Goal: Information Seeking & Learning: Learn about a topic

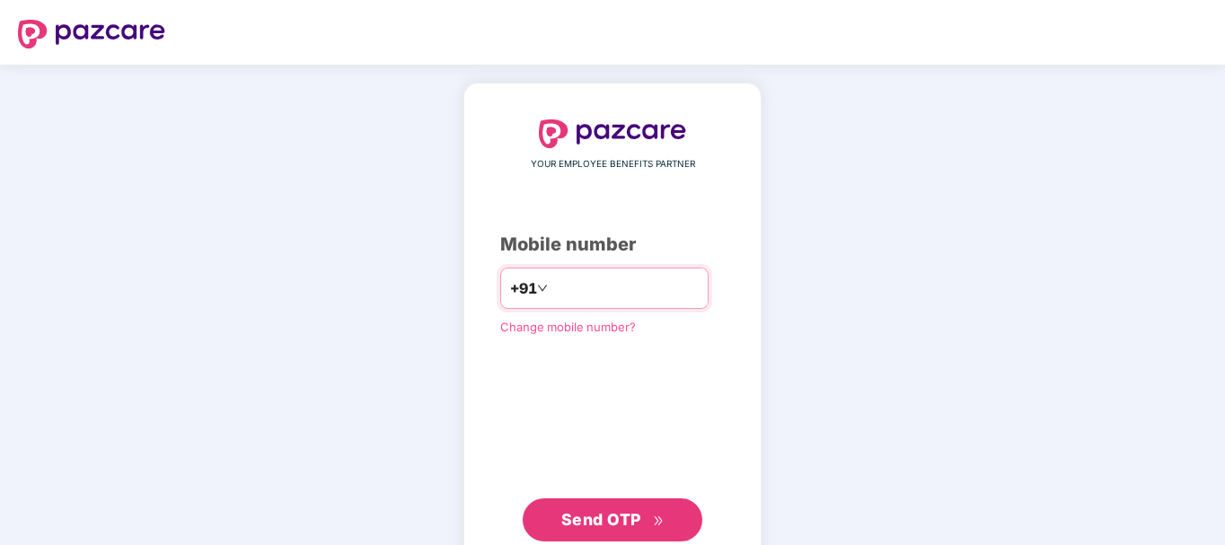
click at [588, 289] on input "number" at bounding box center [624, 288] width 147 height 29
type input "**********"
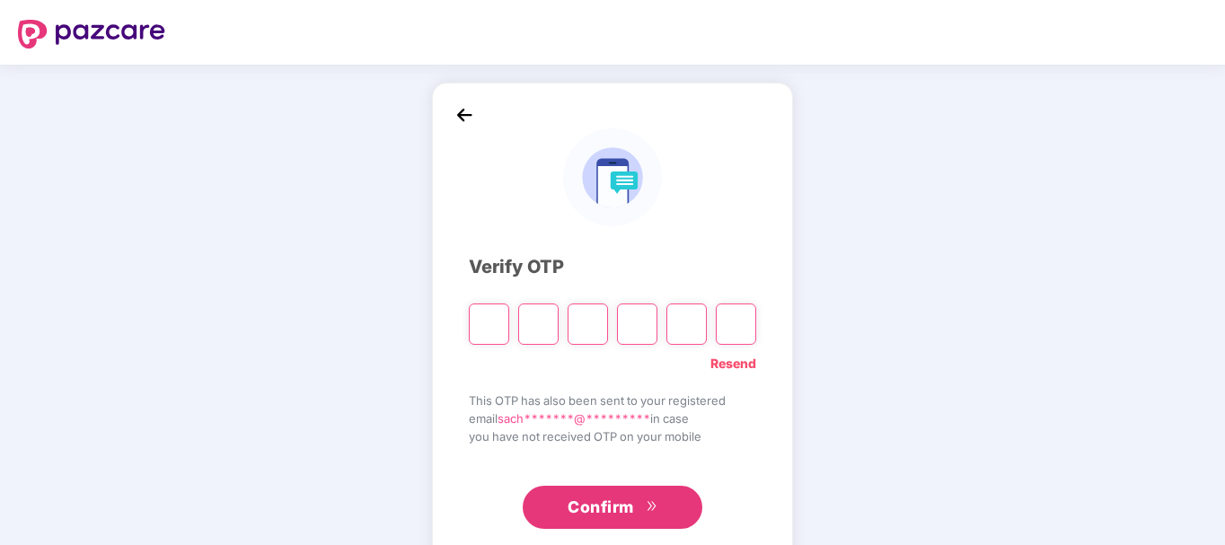
type input "*"
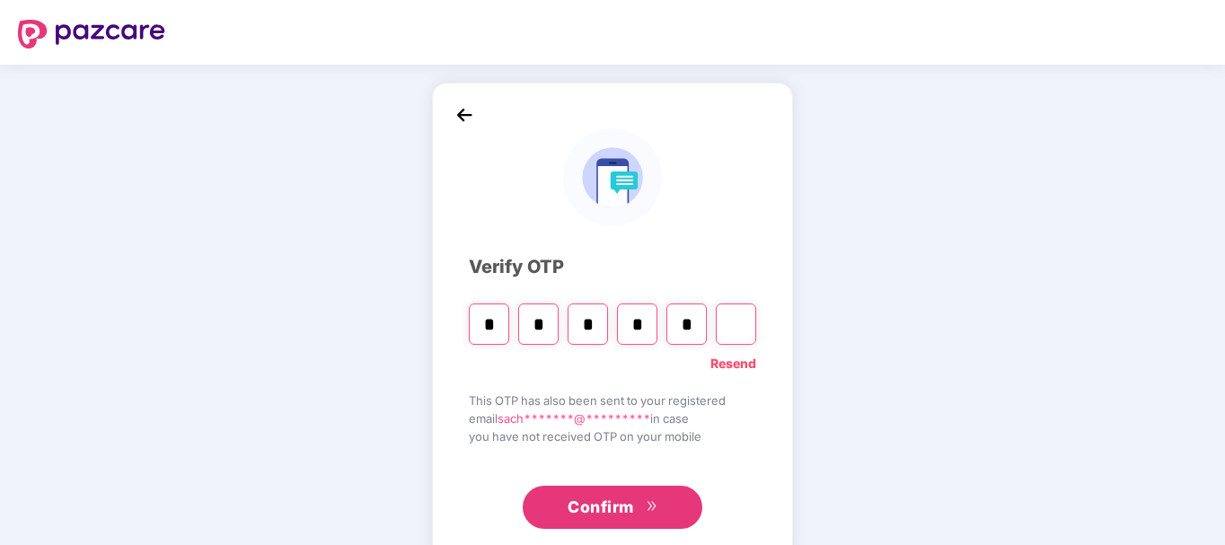
type input "*"
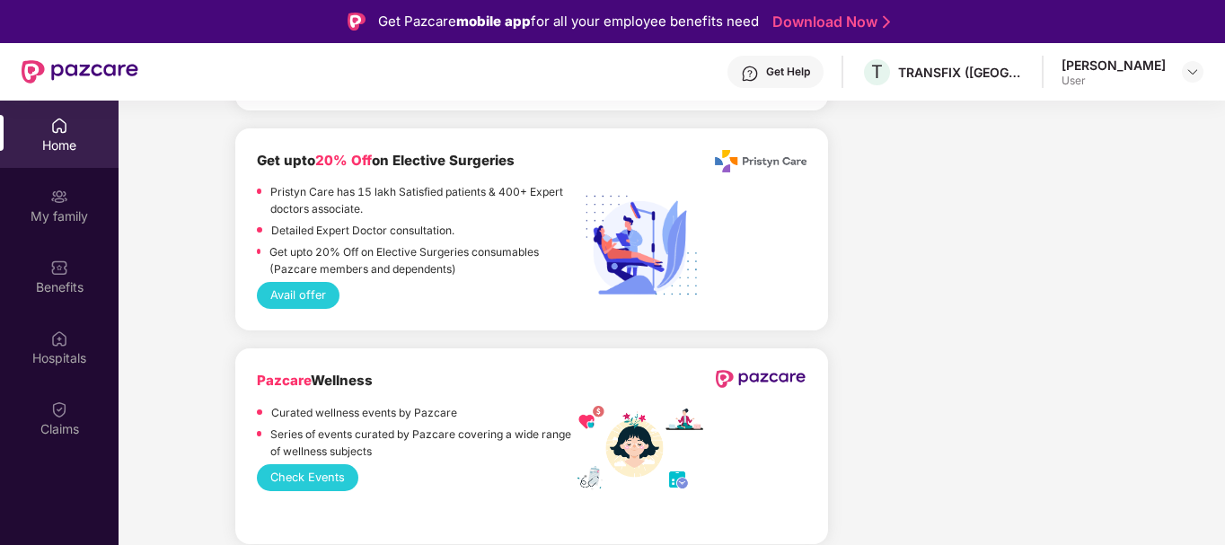
scroll to position [3233, 0]
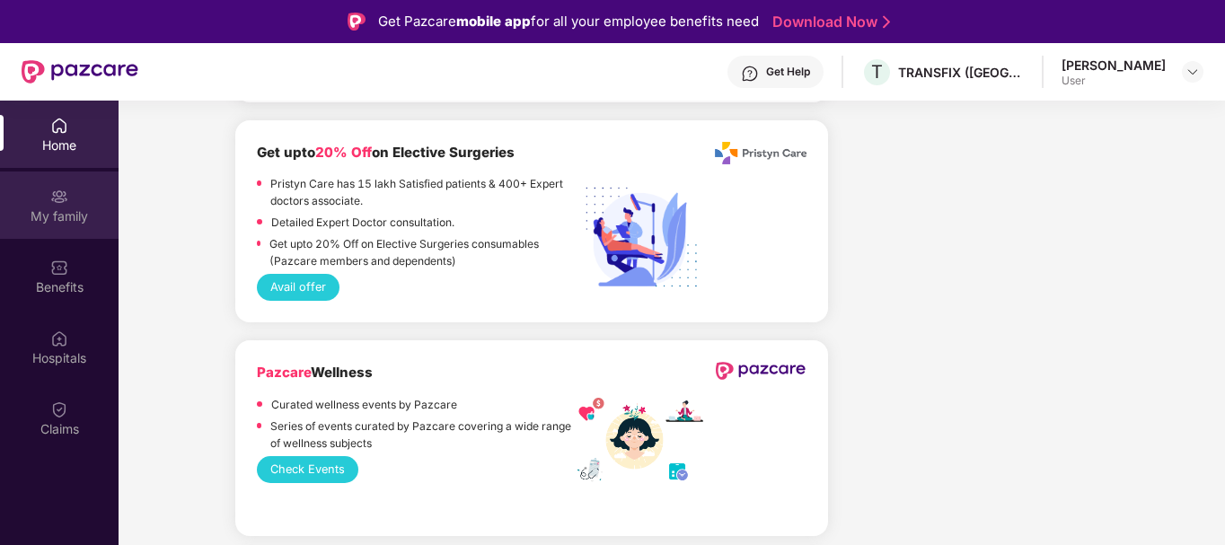
click at [79, 215] on div "My family" at bounding box center [59, 216] width 119 height 18
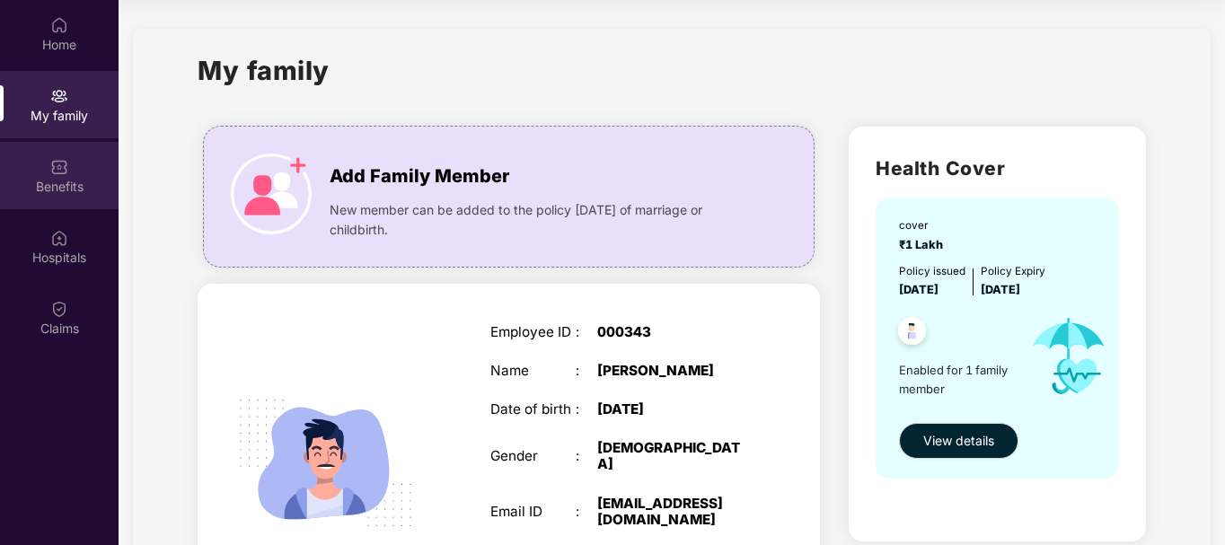
click at [73, 185] on div "Benefits" at bounding box center [59, 187] width 119 height 18
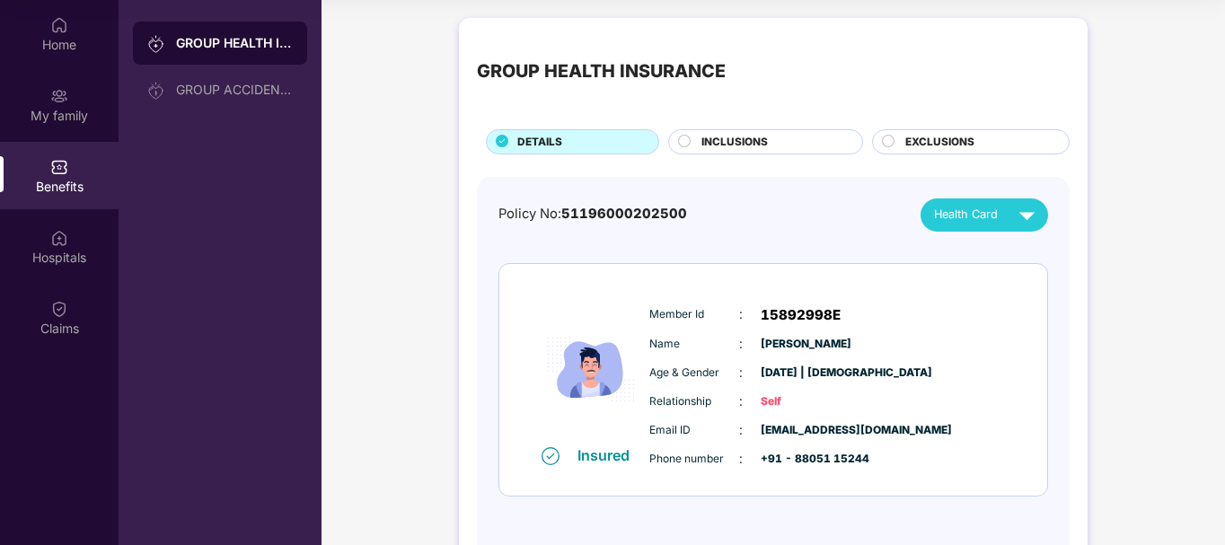
click at [717, 152] on div "INCLUSIONS" at bounding box center [772, 144] width 161 height 20
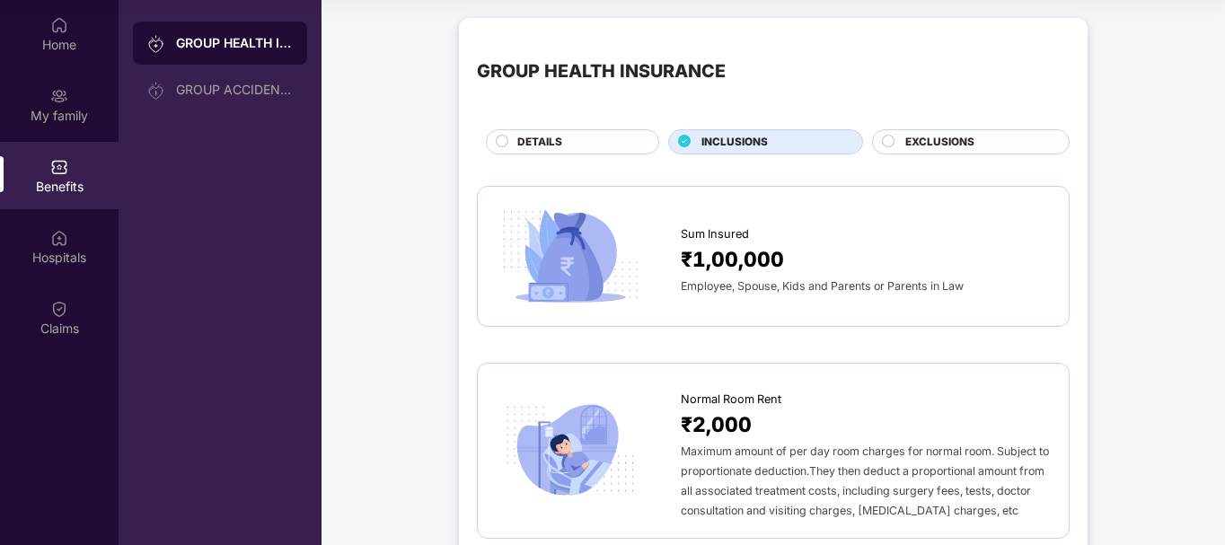
click at [711, 145] on span "INCLUSIONS" at bounding box center [734, 142] width 66 height 17
click at [902, 138] on div "EXCLUSIONS" at bounding box center [977, 144] width 163 height 20
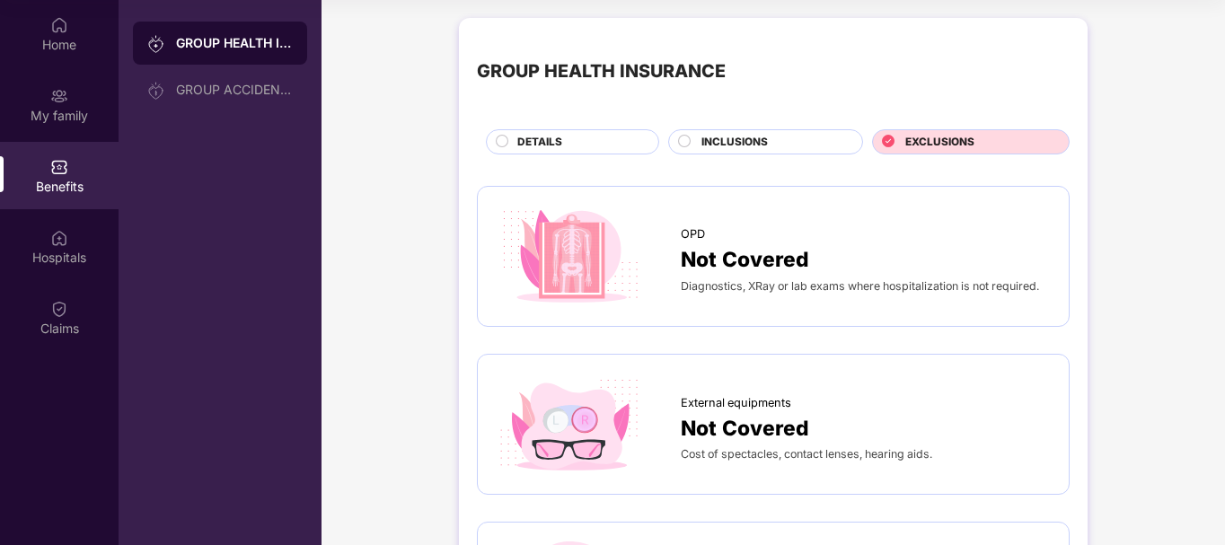
click at [722, 144] on span "INCLUSIONS" at bounding box center [734, 142] width 66 height 17
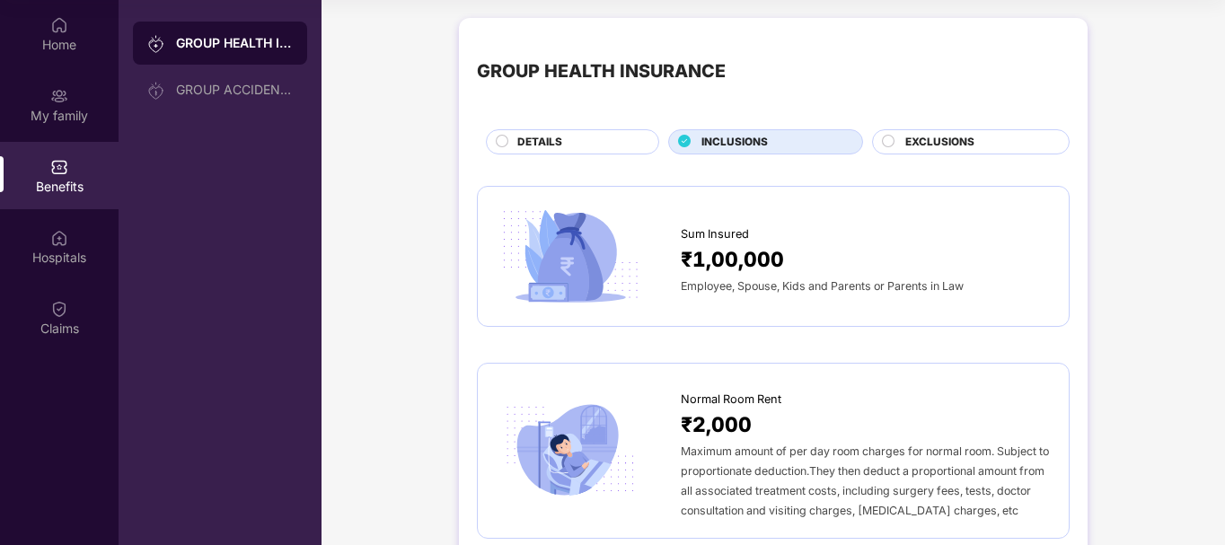
click at [619, 153] on div "DETAILS" at bounding box center [578, 144] width 141 height 20
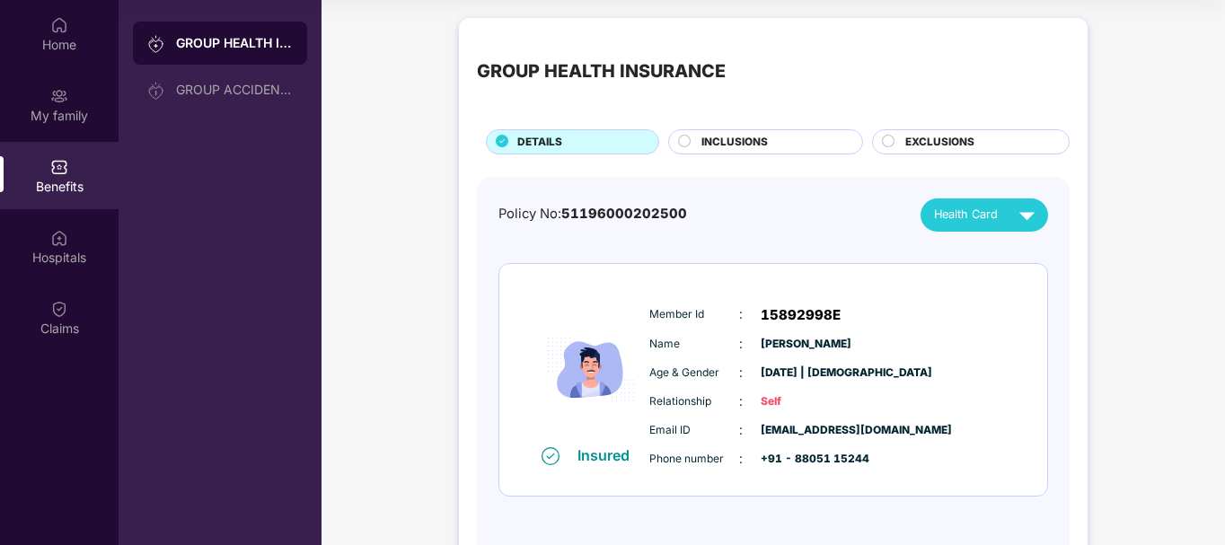
scroll to position [63, 0]
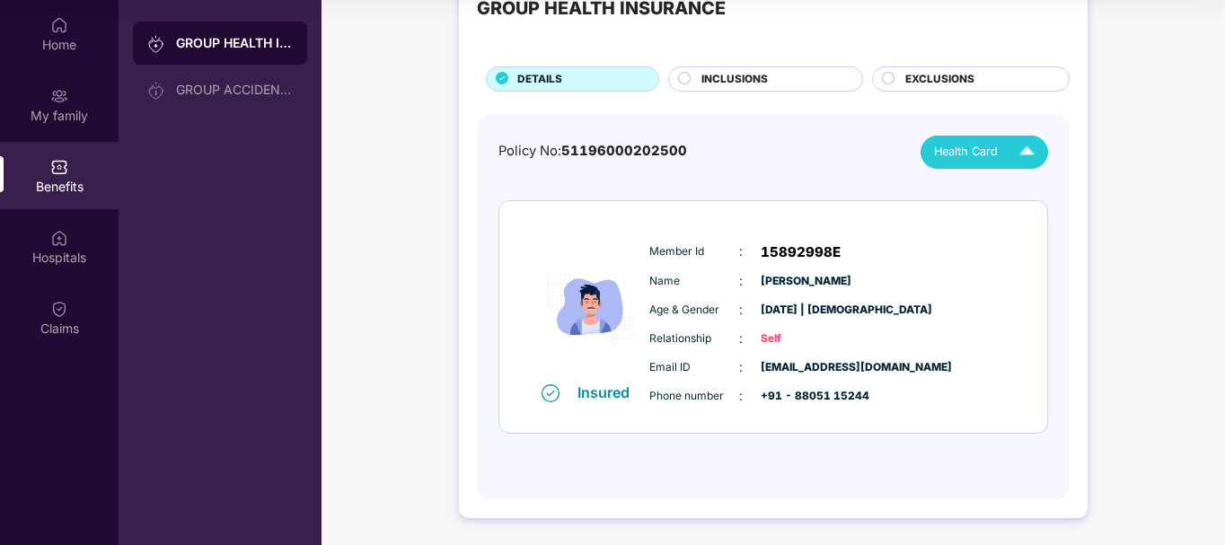
click at [1018, 161] on img at bounding box center [1026, 151] width 31 height 31
click at [1017, 190] on div "[PERSON_NAME]" at bounding box center [959, 193] width 117 height 20
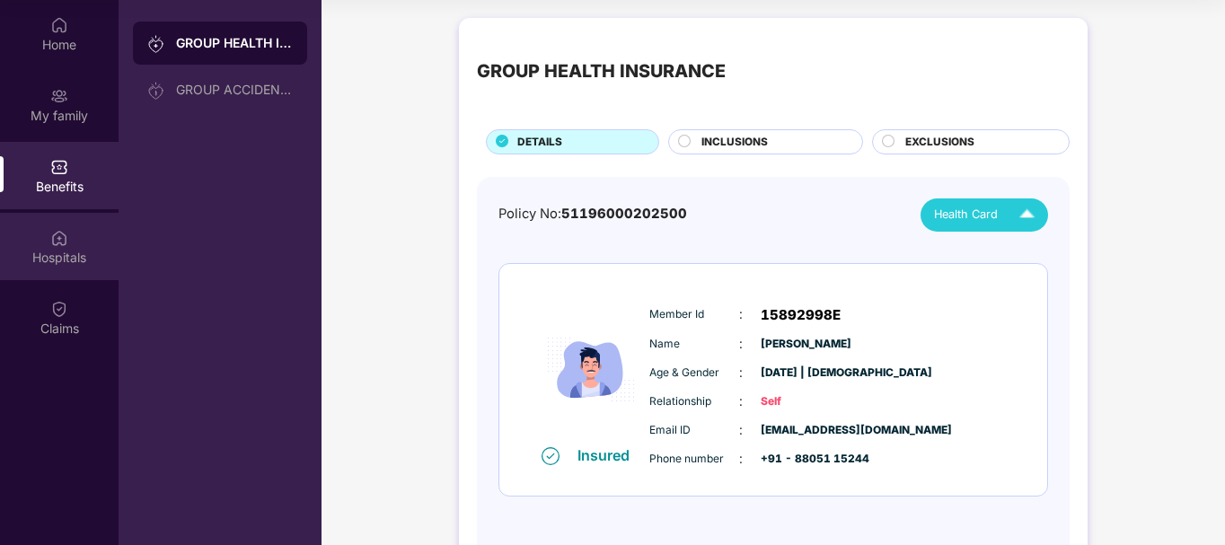
click at [60, 242] on img at bounding box center [59, 238] width 18 height 18
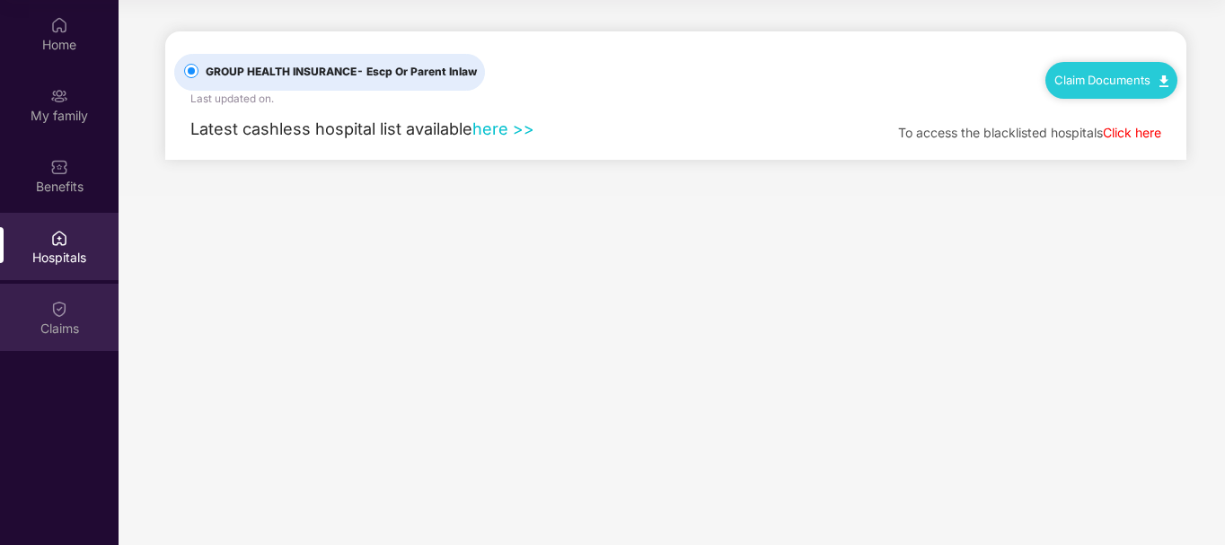
click at [77, 339] on div "Claims" at bounding box center [59, 317] width 119 height 67
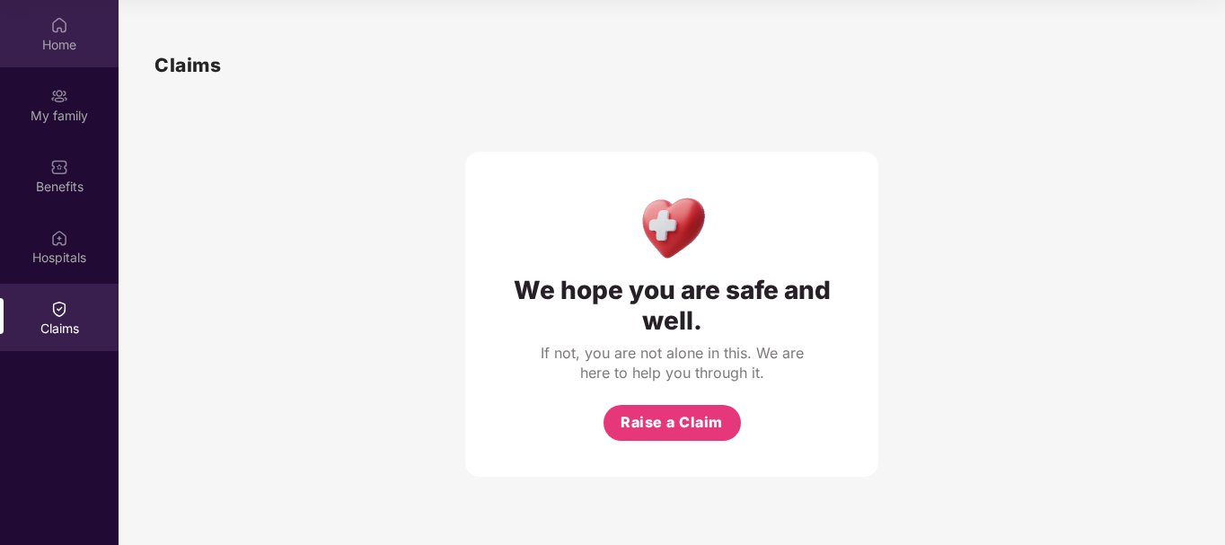
click at [56, 56] on div "Home" at bounding box center [59, 33] width 119 height 67
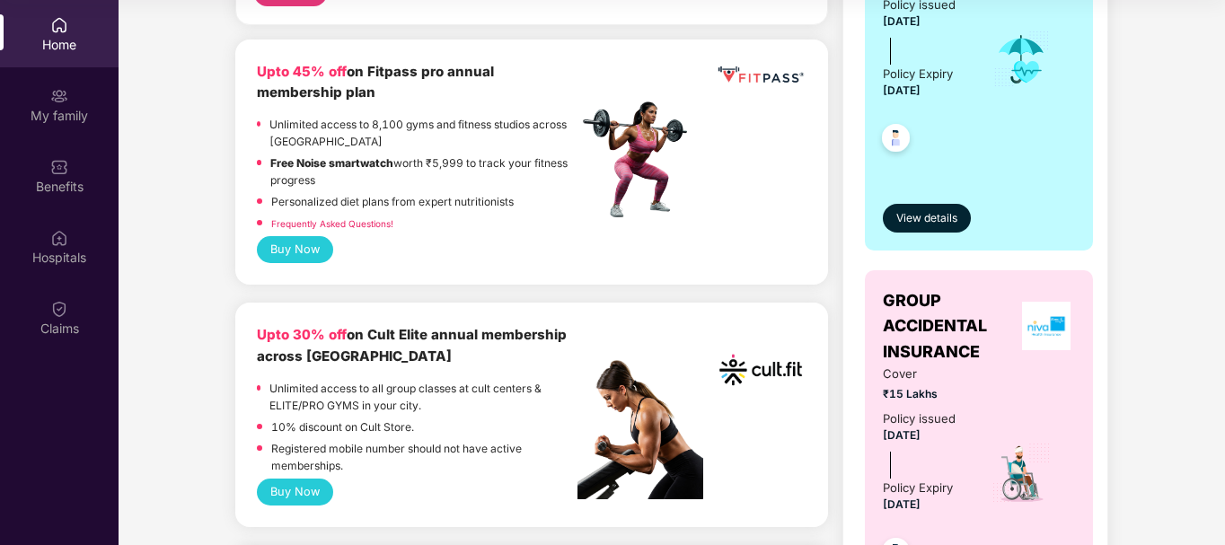
scroll to position [269, 0]
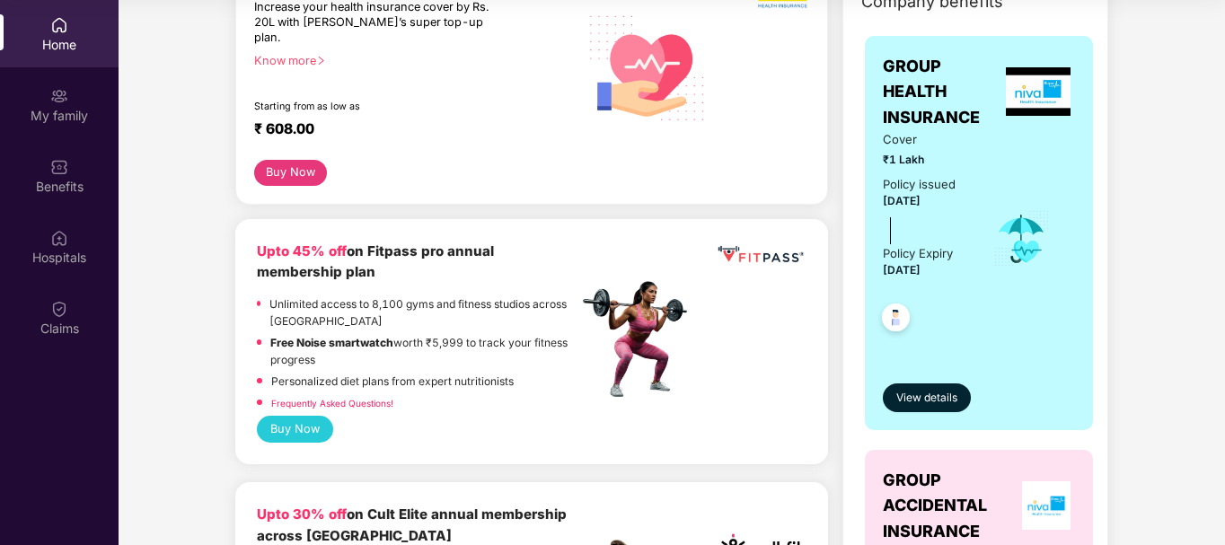
click at [295, 422] on button "Buy Now" at bounding box center [295, 429] width 76 height 27
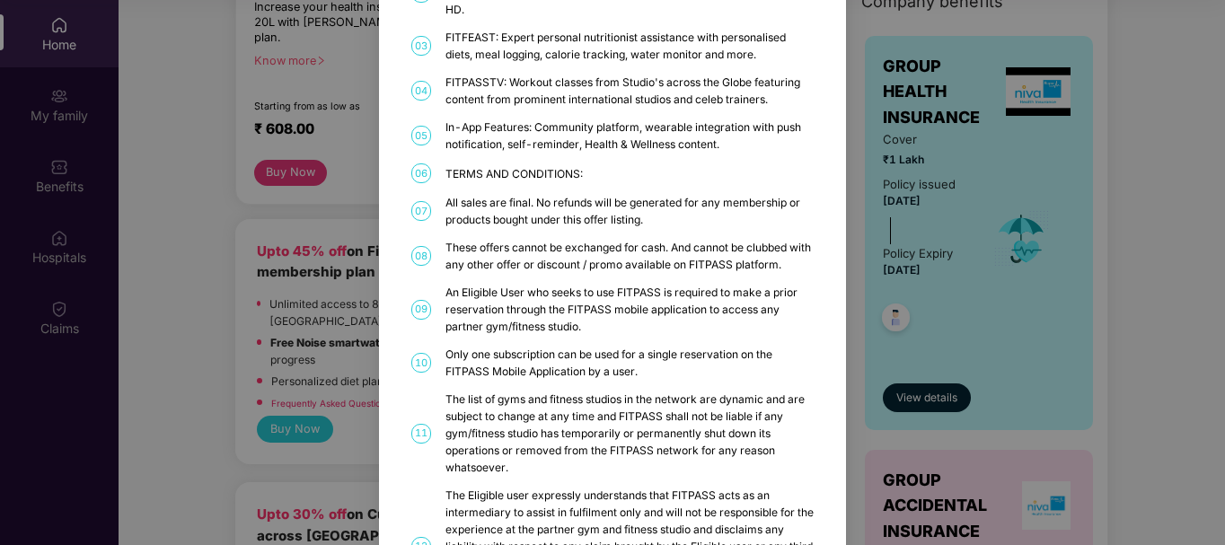
scroll to position [12, 0]
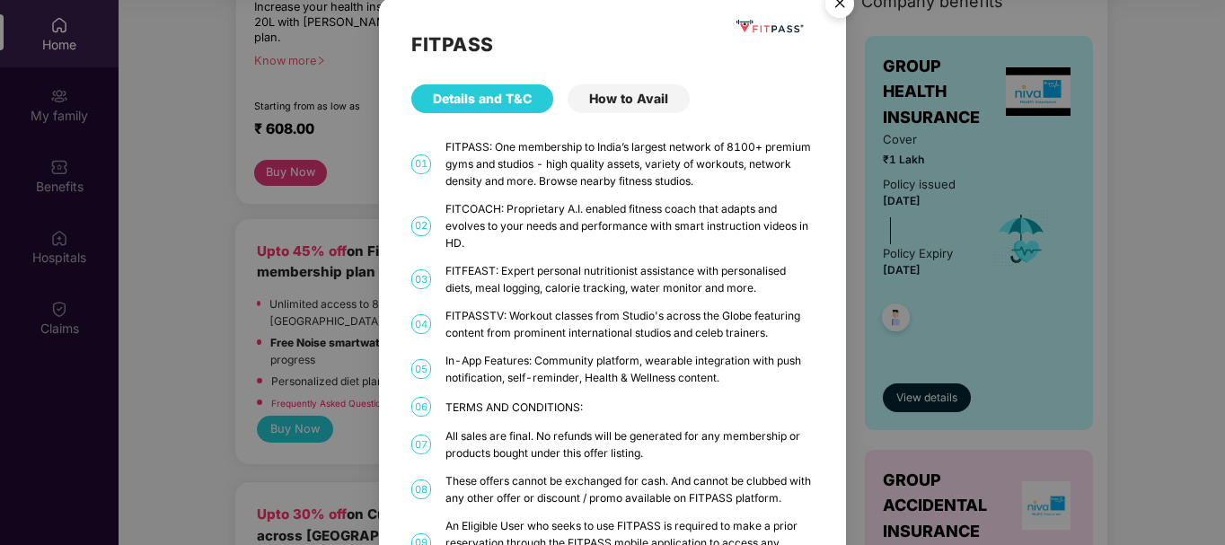
click at [633, 105] on div "How to Avail" at bounding box center [629, 98] width 122 height 29
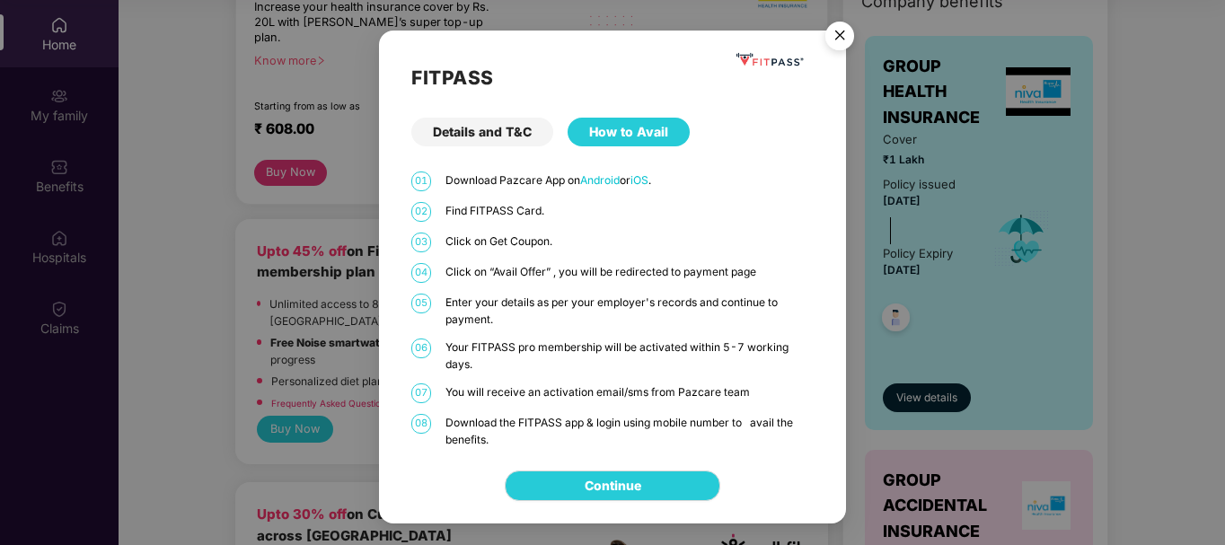
click at [462, 136] on div "Details and T&C" at bounding box center [482, 132] width 142 height 29
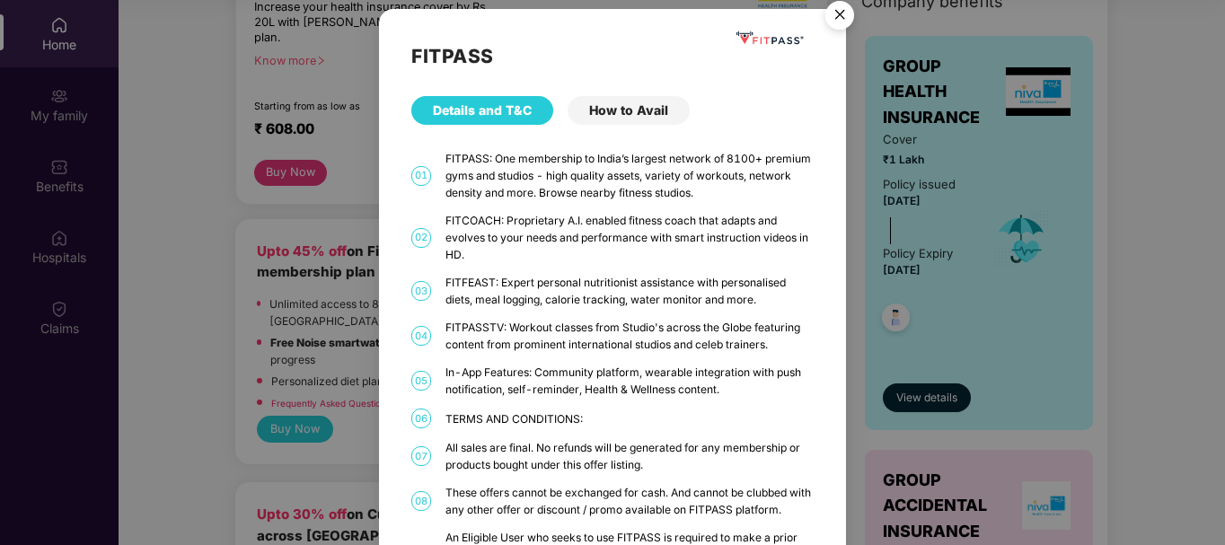
click at [845, 12] on img "Close" at bounding box center [839, 18] width 50 height 50
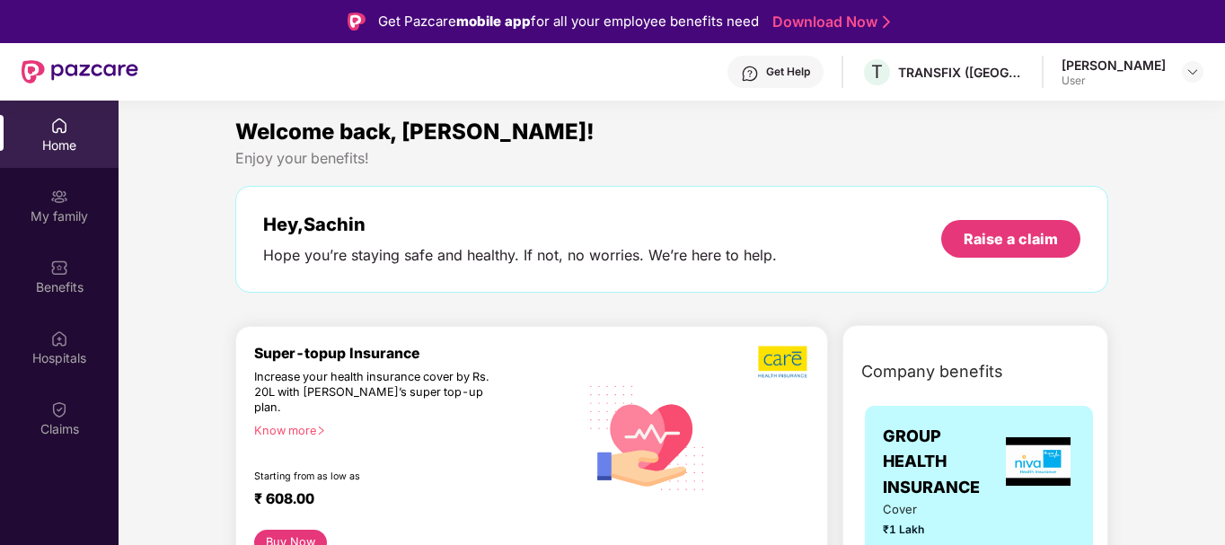
click at [1173, 77] on div "[PERSON_NAME] User" at bounding box center [1132, 72] width 142 height 31
click at [1186, 69] on img at bounding box center [1192, 72] width 14 height 14
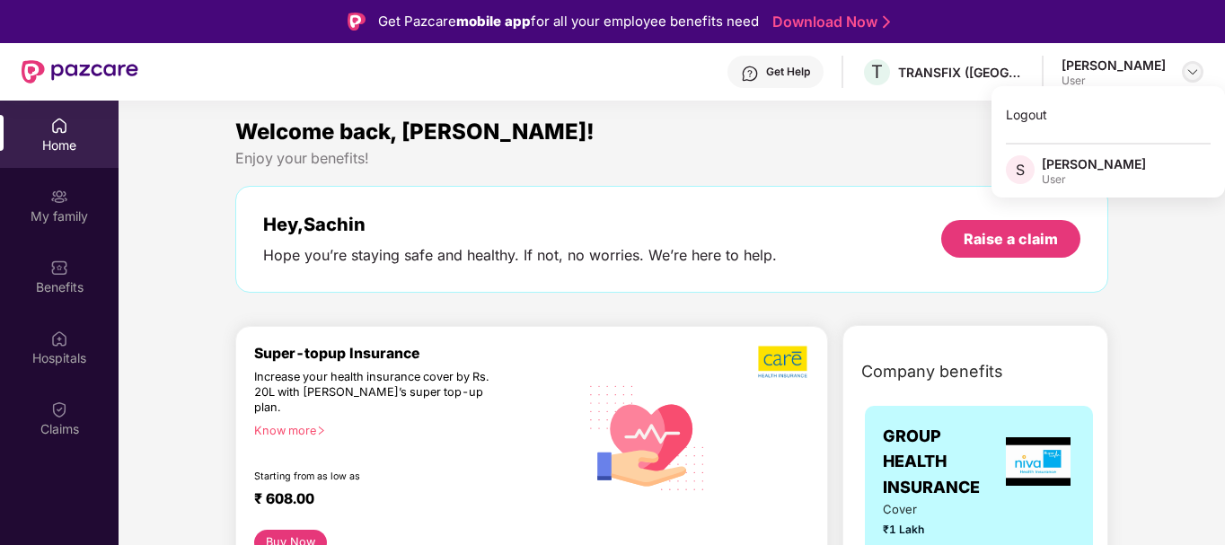
click at [1186, 69] on img at bounding box center [1192, 72] width 14 height 14
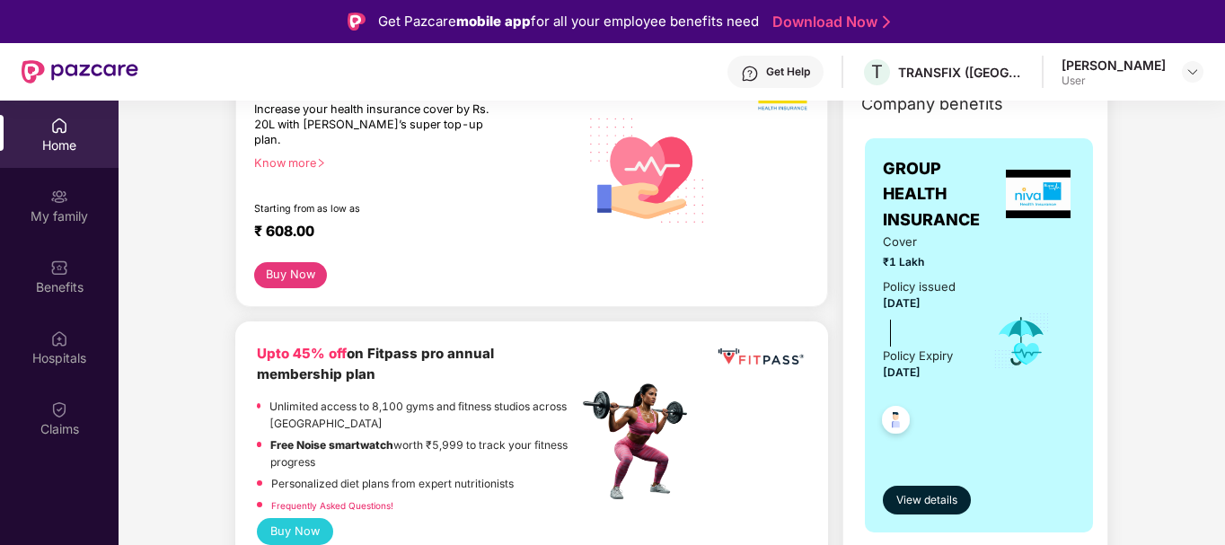
scroll to position [90, 0]
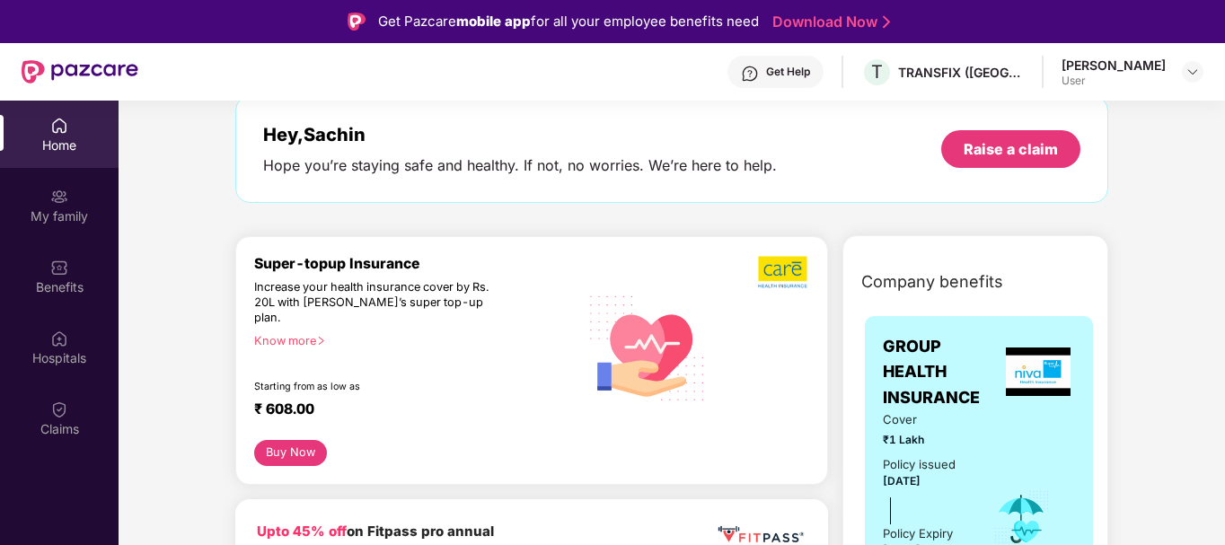
click at [1173, 71] on div "[PERSON_NAME] User" at bounding box center [1132, 72] width 142 height 31
click at [1181, 70] on div "[PERSON_NAME] User" at bounding box center [1132, 72] width 142 height 31
click at [1192, 70] on img at bounding box center [1192, 72] width 14 height 14
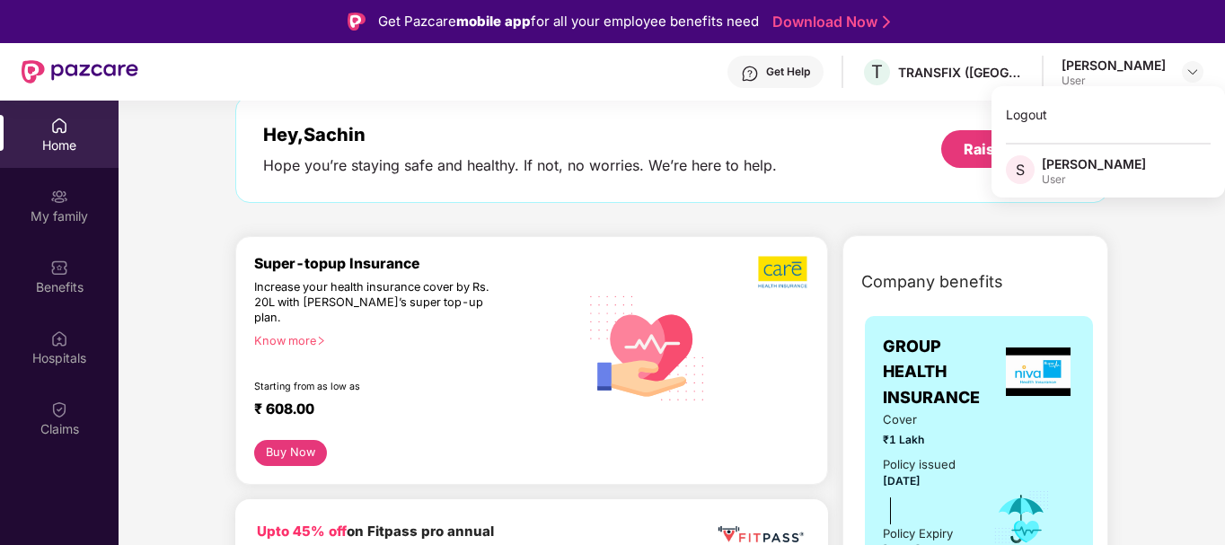
click at [1108, 159] on div "[PERSON_NAME]" at bounding box center [1094, 163] width 104 height 17
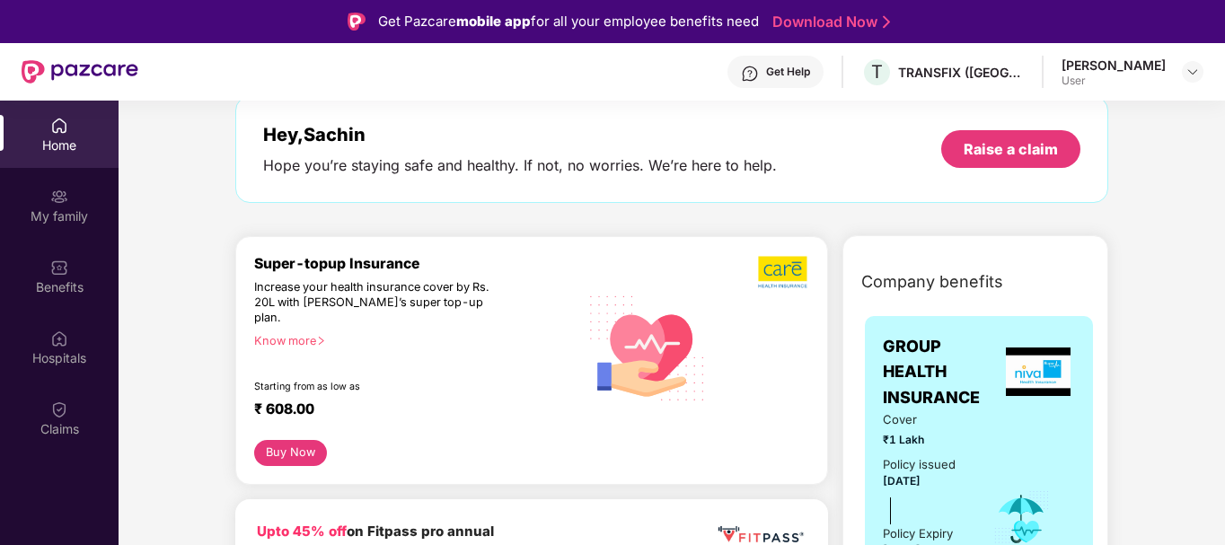
click at [1083, 175] on div "Hey, [PERSON_NAME] you’re staying safe and healthy. If not, no worries. We’re h…" at bounding box center [671, 149] width 873 height 107
click at [1196, 71] on img at bounding box center [1192, 72] width 14 height 14
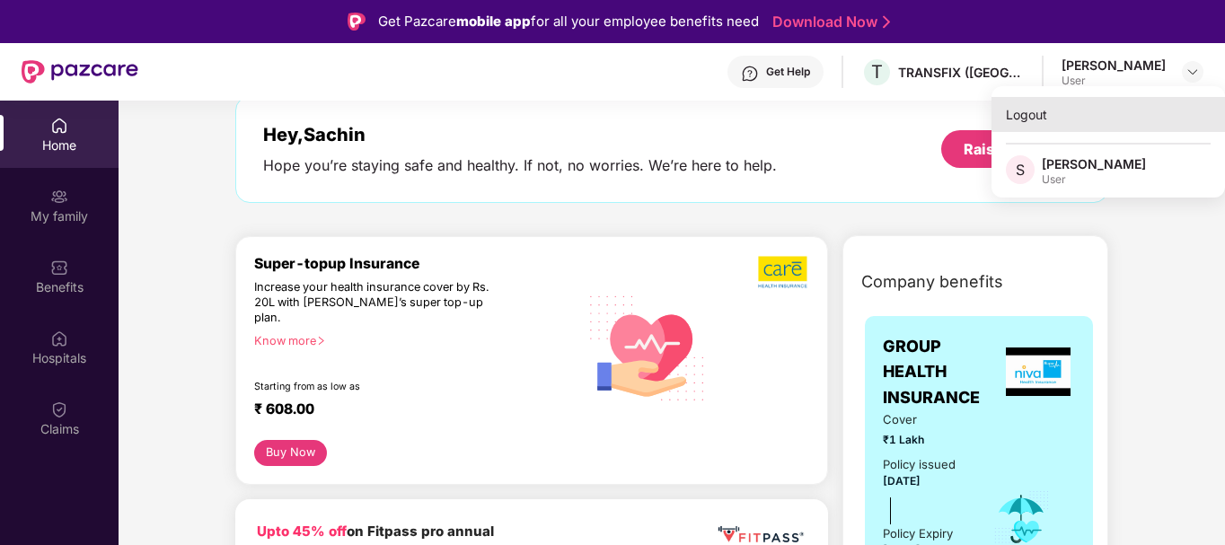
click at [1021, 123] on div "Logout" at bounding box center [1107, 114] width 233 height 35
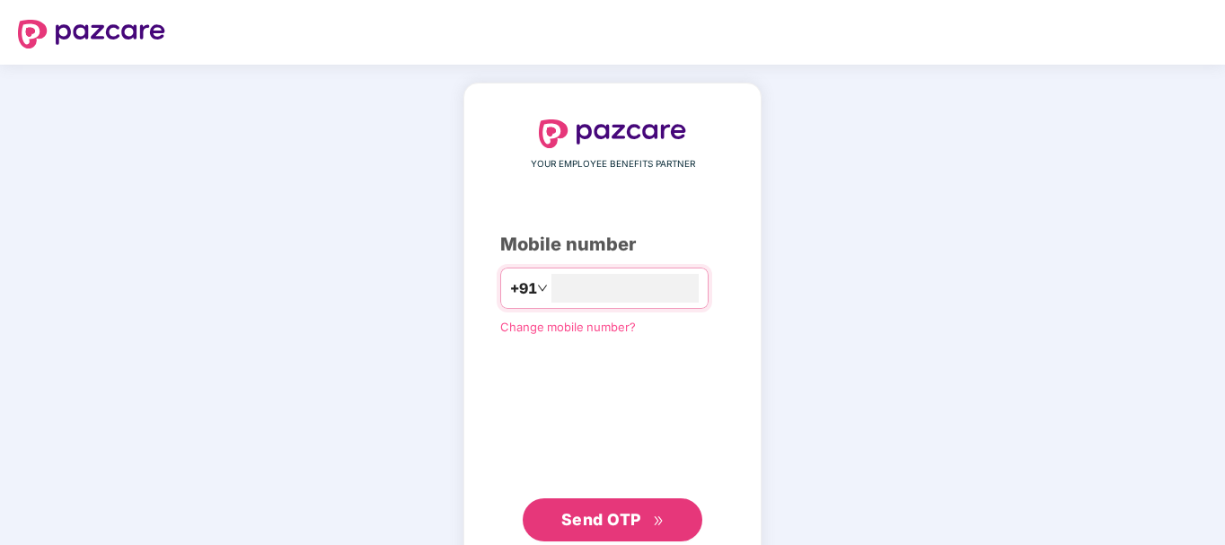
drag, startPoint x: 982, startPoint y: 194, endPoint x: 951, endPoint y: 198, distance: 31.6
click at [981, 194] on div "YOUR EMPLOYEE BENEFITS PARTNER Mobile number +91 Change mobile number? Send OTP" at bounding box center [612, 331] width 1225 height 532
